Goal: Task Accomplishment & Management: Manage account settings

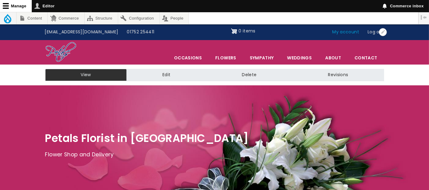
click at [344, 32] on link "My account" at bounding box center [346, 32] width 35 height 12
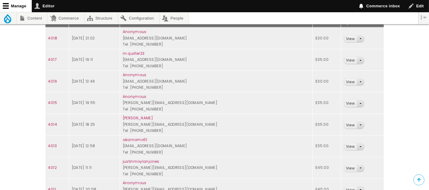
scroll to position [34, 0]
